Goal: Task Accomplishment & Management: Use online tool/utility

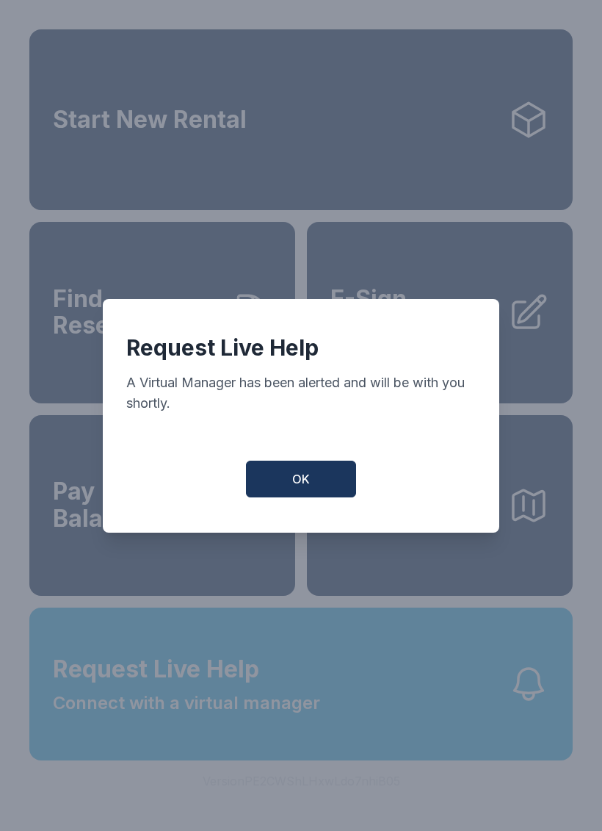
click at [308, 488] on span "OK" at bounding box center [301, 479] width 18 height 18
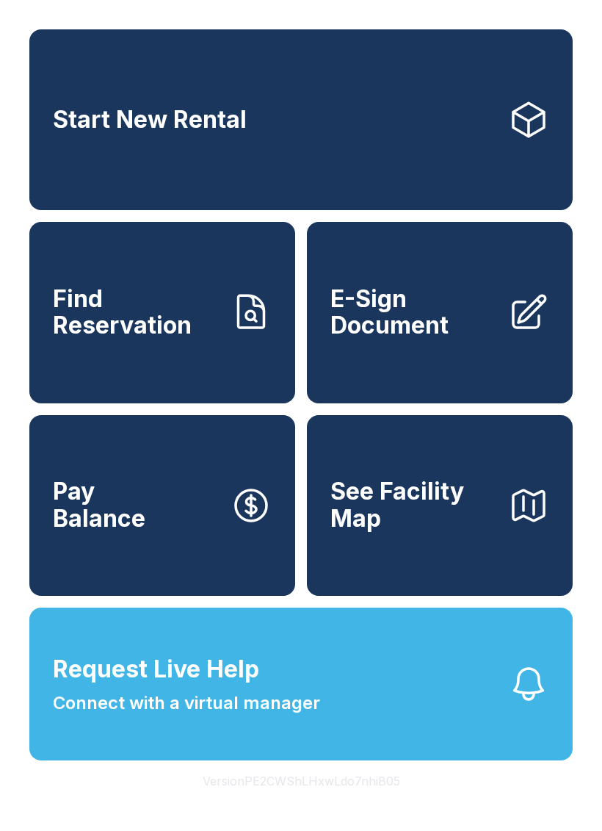
click at [194, 830] on div "Start New Rental Find Reservation E-Sign Document Pay Balance See Facility Map …" at bounding box center [301, 415] width 602 height 831
click at [444, 373] on link "E-Sign Document" at bounding box center [440, 312] width 266 height 181
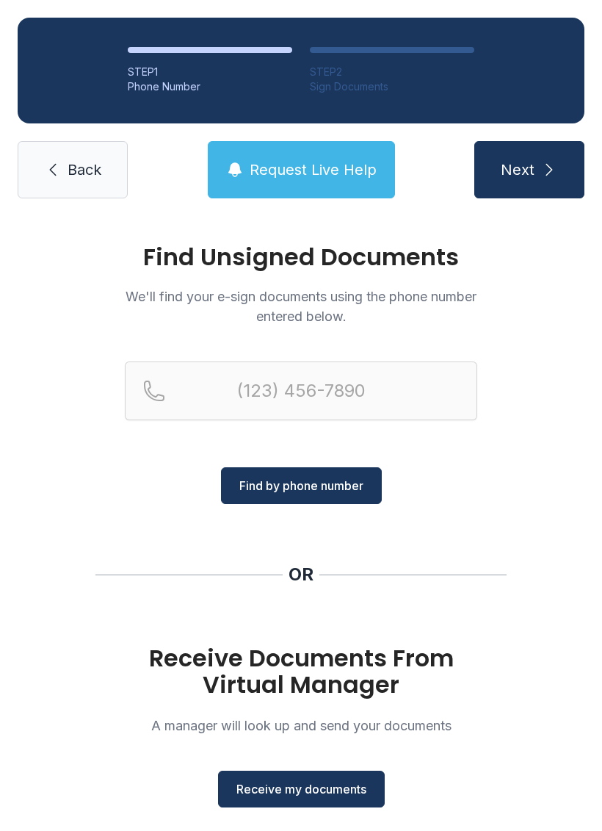
click at [284, 776] on button "Receive my documents" at bounding box center [301, 789] width 167 height 37
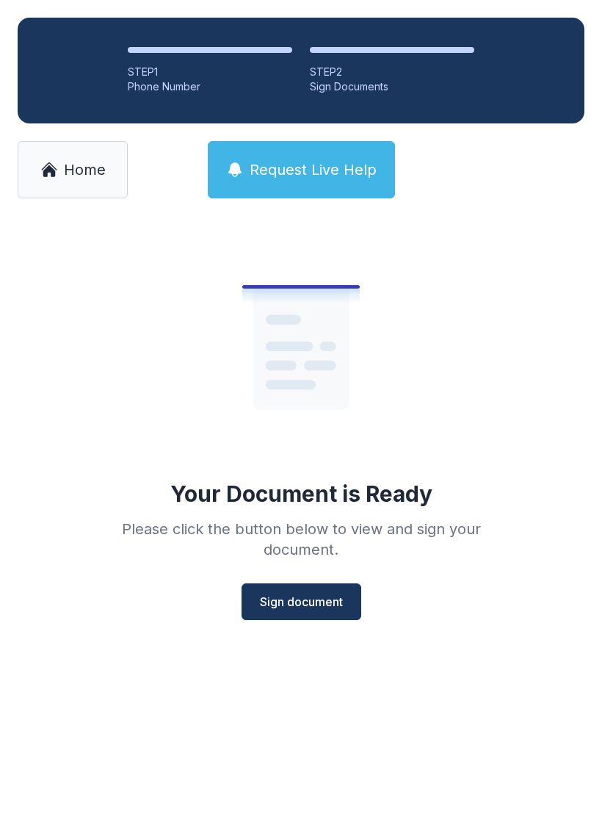
click at [321, 602] on span "Sign document" at bounding box center [301, 602] width 83 height 18
click at [79, 194] on link "Home" at bounding box center [73, 169] width 110 height 57
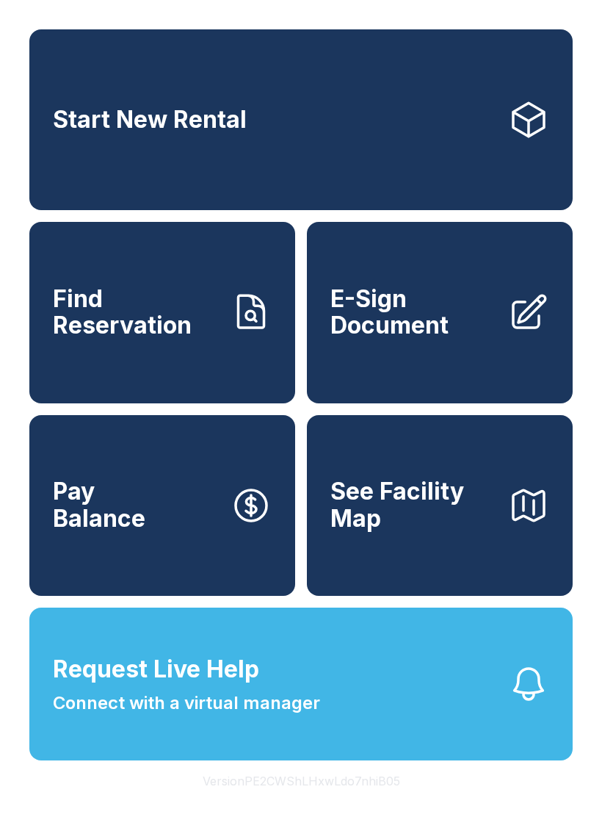
click at [483, 370] on link "E-Sign Document" at bounding box center [440, 312] width 266 height 181
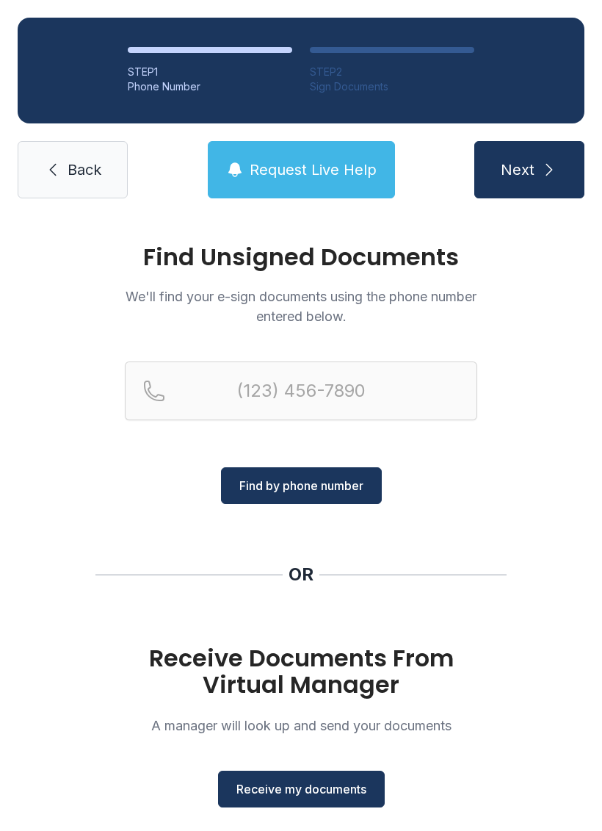
click at [292, 792] on span "Receive my documents" at bounding box center [302, 789] width 130 height 18
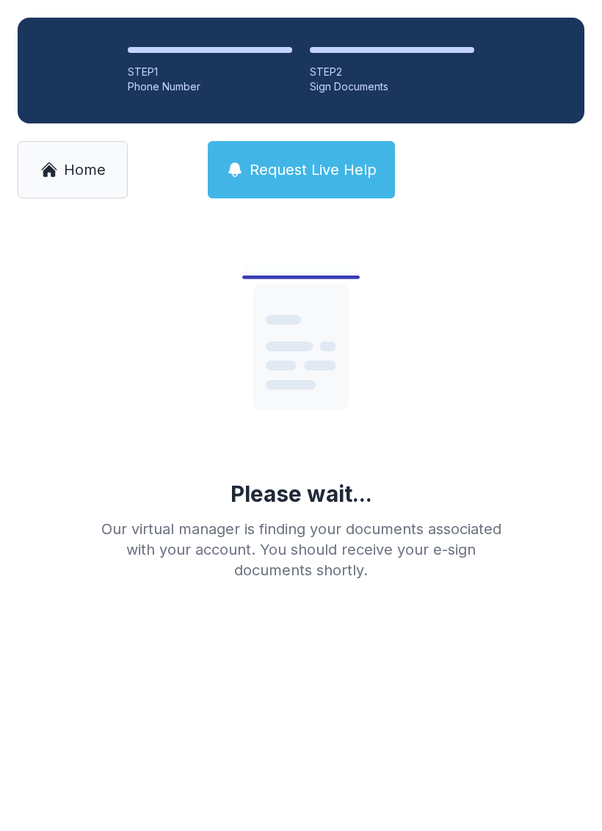
click at [263, 757] on main "Please wait... Our virtual manager is finding your documents associated with yo…" at bounding box center [301, 523] width 602 height 615
click at [241, 822] on main "Please wait... Our virtual manager is finding your documents associated with yo…" at bounding box center [301, 523] width 602 height 615
click at [92, 189] on link "Home" at bounding box center [73, 169] width 110 height 57
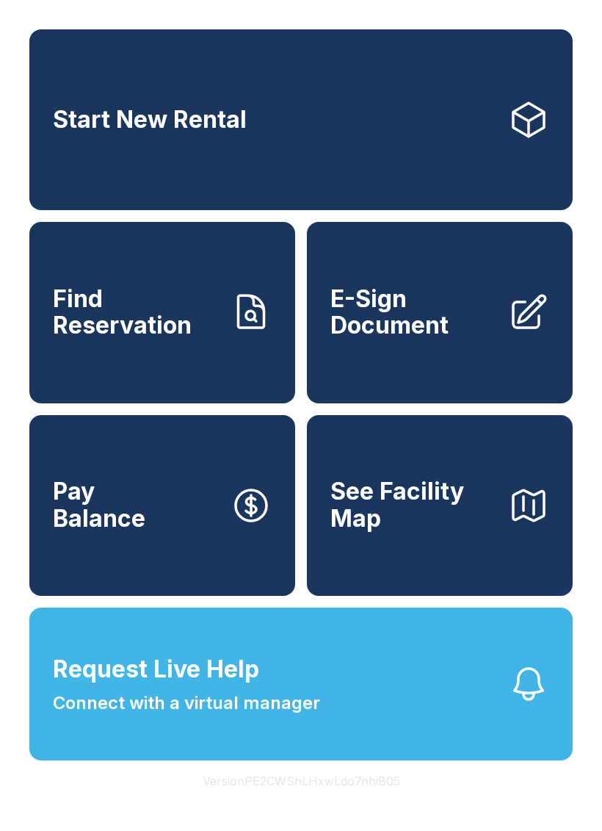
click at [491, 380] on link "E-Sign Document" at bounding box center [440, 312] width 266 height 181
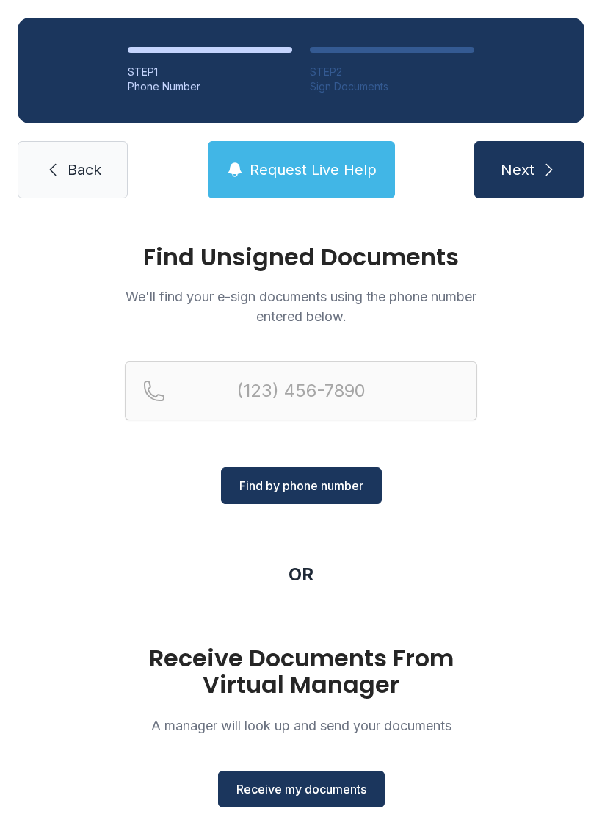
click at [277, 790] on span "Receive my documents" at bounding box center [302, 789] width 130 height 18
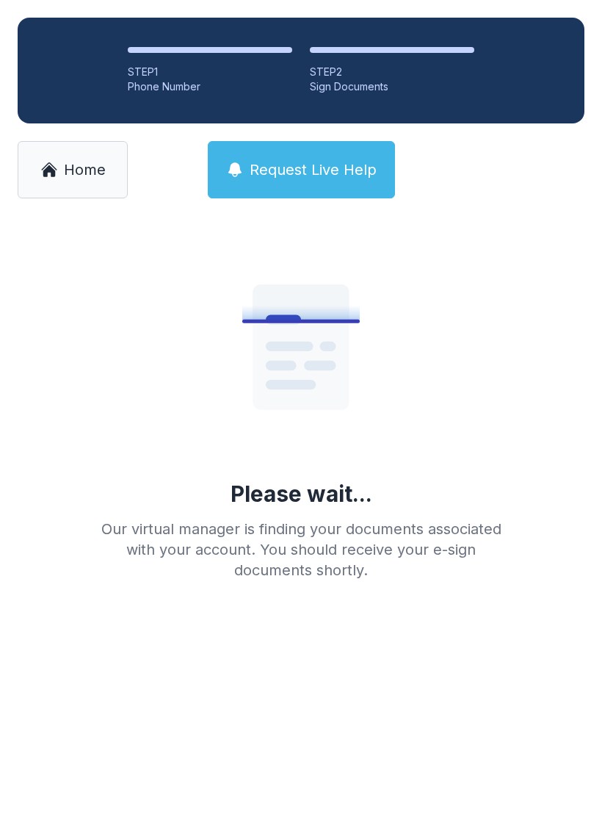
click at [80, 184] on link "Home" at bounding box center [73, 169] width 110 height 57
